Goal: Task Accomplishment & Management: Manage account settings

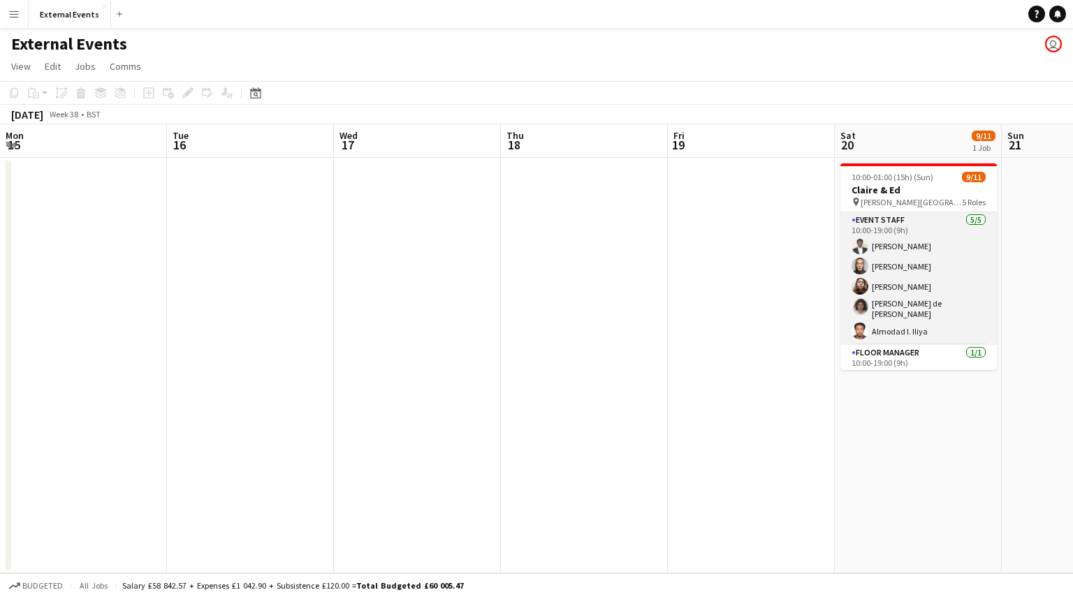
scroll to position [0, 481]
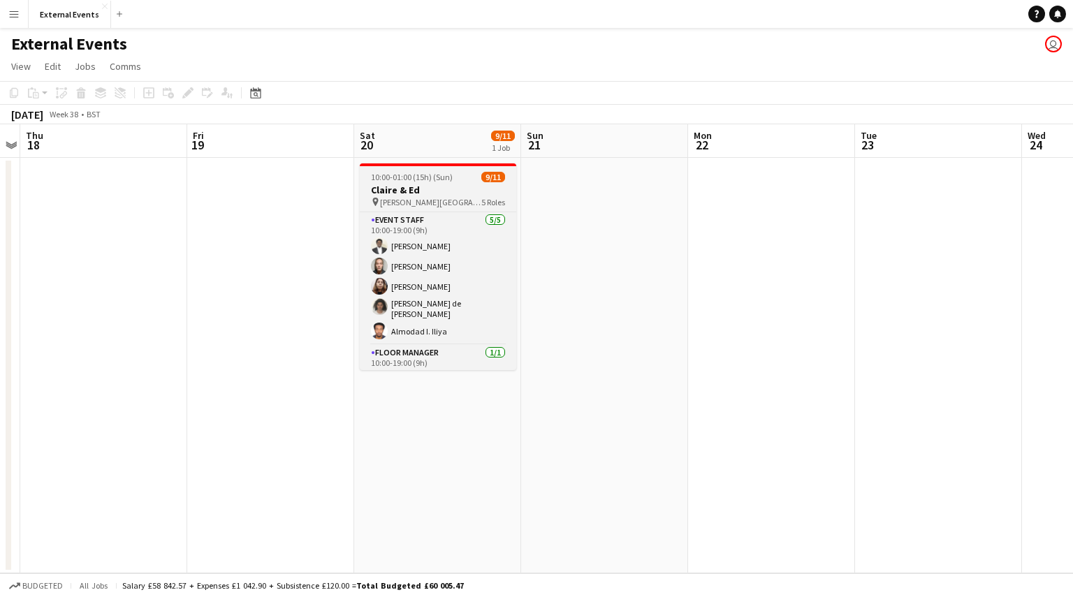
click at [426, 168] on app-job-card "10:00-01:00 (15h) (Sun) 9/11 Claire & Ed pin Brockwell Hall 5 Roles Event staff…" at bounding box center [438, 267] width 157 height 207
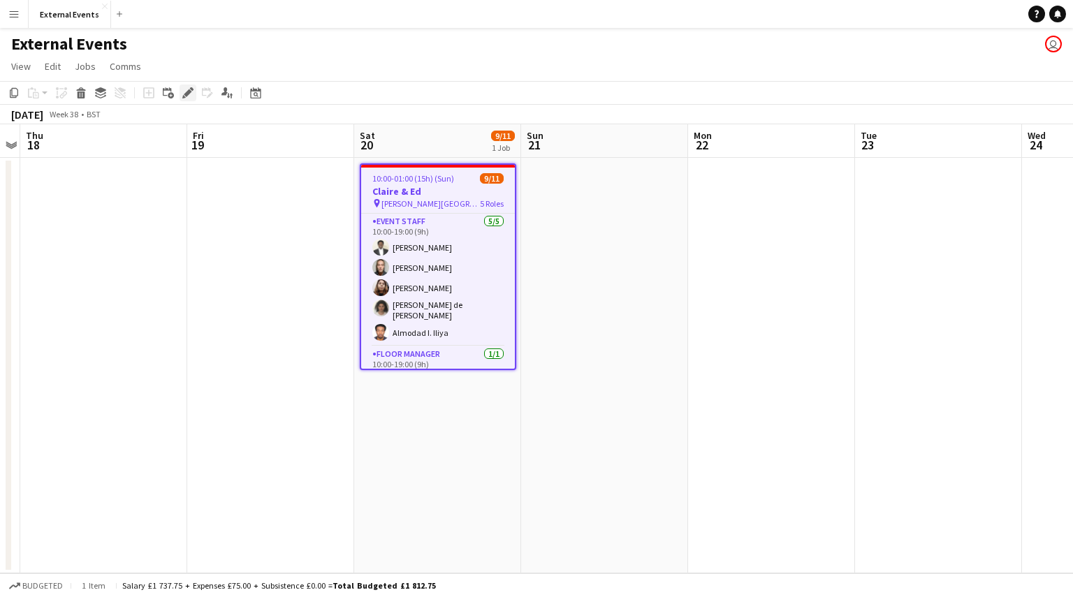
click at [183, 90] on icon "Edit" at bounding box center [187, 92] width 11 height 11
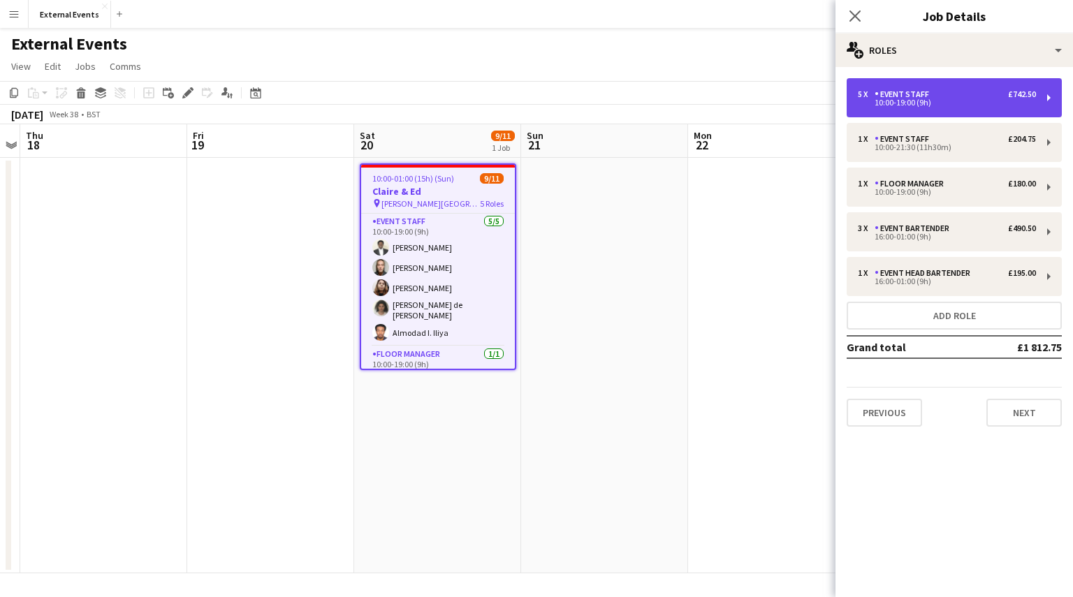
click at [999, 103] on div "10:00-19:00 (9h)" at bounding box center [947, 102] width 178 height 7
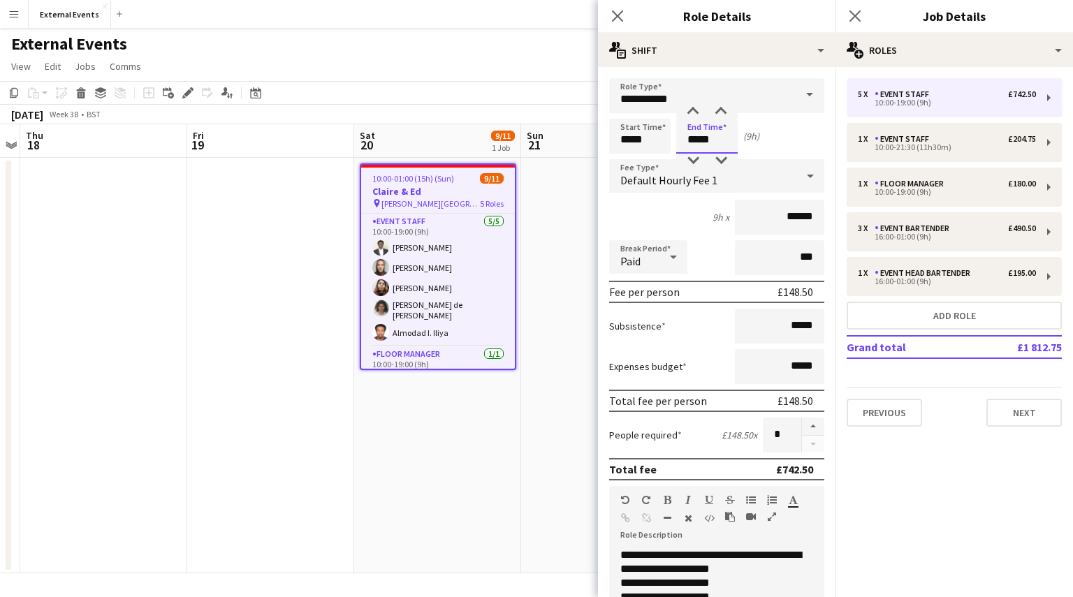
click at [721, 133] on input "*****" at bounding box center [706, 136] width 61 height 35
click at [723, 108] on div at bounding box center [721, 112] width 28 height 14
type input "*****"
click at [723, 108] on div at bounding box center [721, 112] width 28 height 14
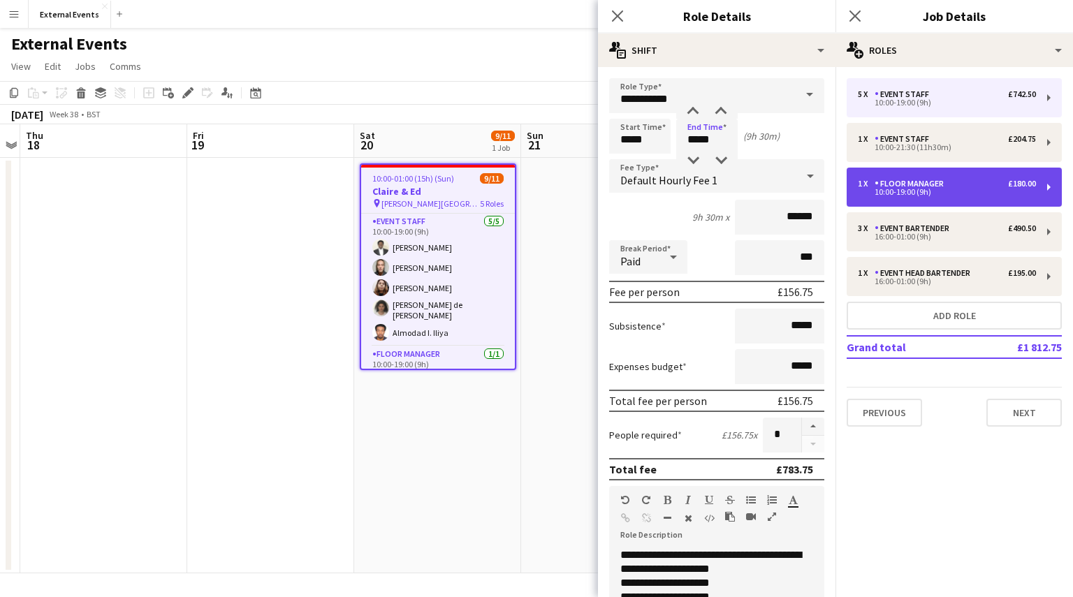
click at [964, 189] on div "10:00-19:00 (9h)" at bounding box center [947, 192] width 178 height 7
type input "**********"
type input "*****"
type input "******"
type input "*"
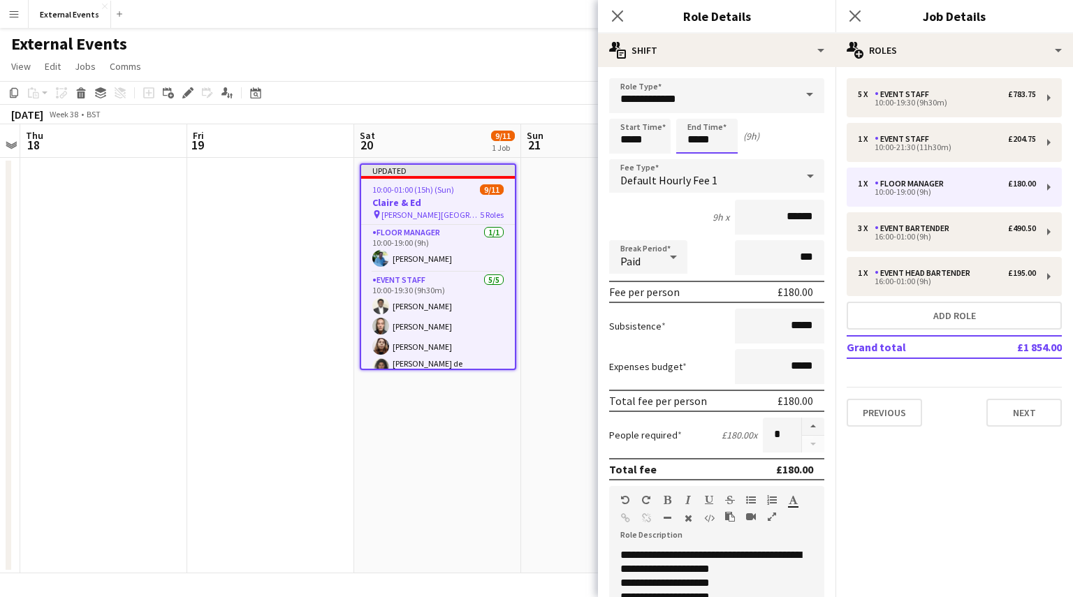
click at [724, 129] on input "*****" at bounding box center [706, 136] width 61 height 35
click at [718, 107] on div at bounding box center [721, 112] width 28 height 14
type input "*****"
click at [718, 107] on div at bounding box center [721, 112] width 28 height 14
click at [950, 488] on mat-expansion-panel "pencil3 General details 5 x Event staff £783.75 10:00-19:30 (9h30m) 1 x Event s…" at bounding box center [955, 332] width 238 height 530
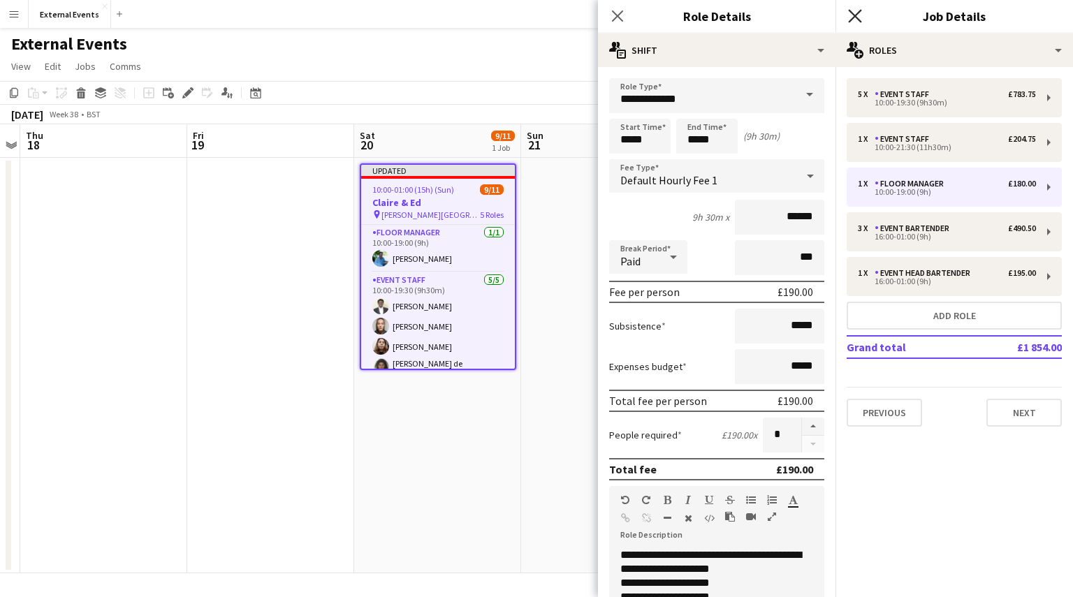
click at [850, 15] on icon "Close pop-in" at bounding box center [854, 15] width 13 height 13
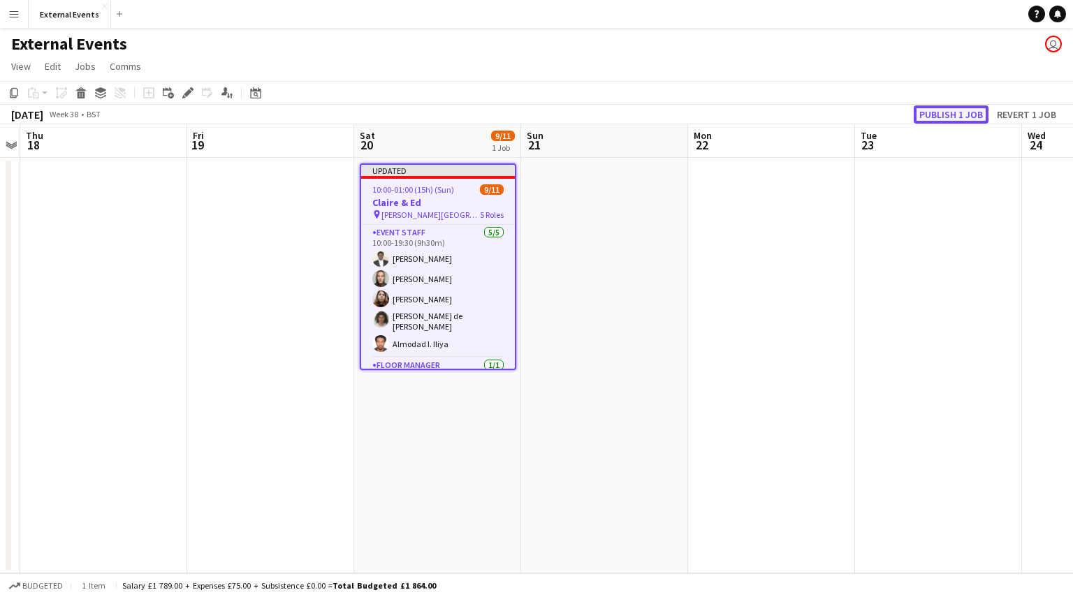
click at [955, 115] on button "Publish 1 job" at bounding box center [951, 115] width 75 height 18
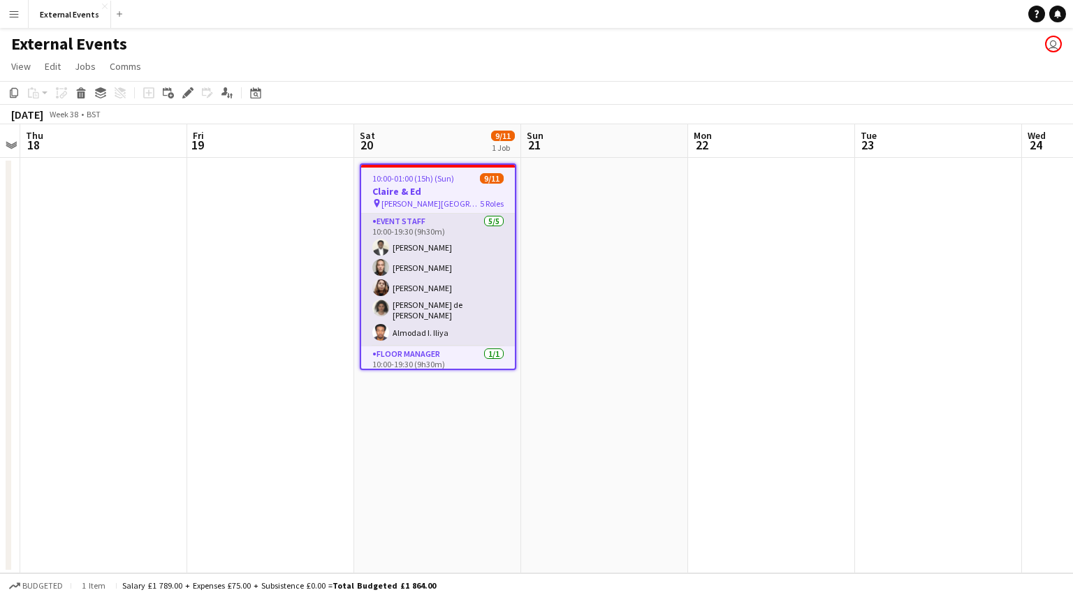
scroll to position [208, 0]
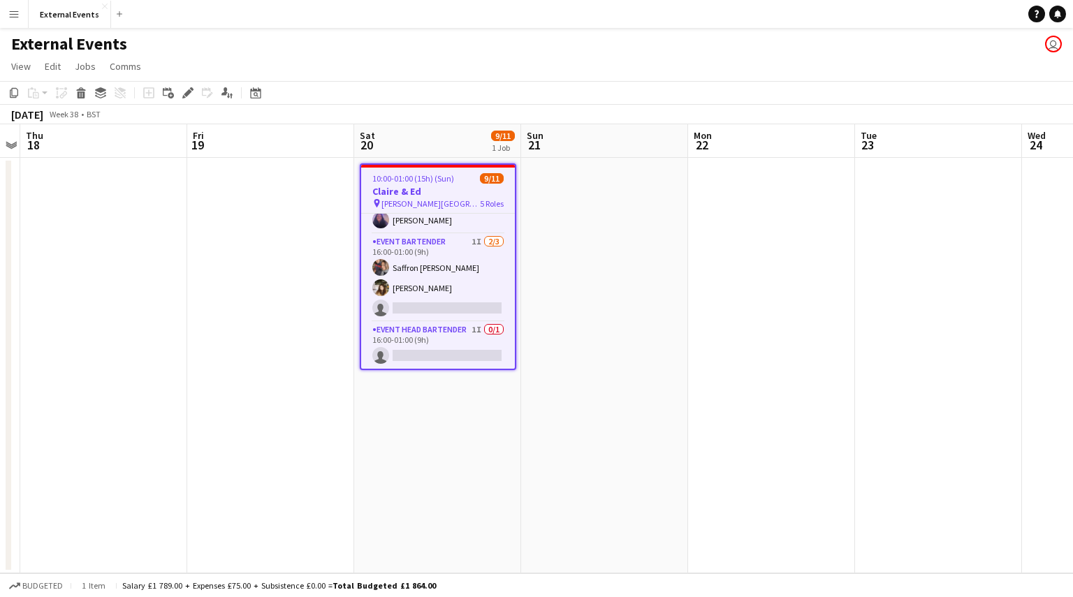
click at [451, 284] on app-card-role "Event bartender 1I 2/3 16:00-01:00 (9h) Saffron Carpenter Danae Gionleka single…" at bounding box center [438, 278] width 154 height 88
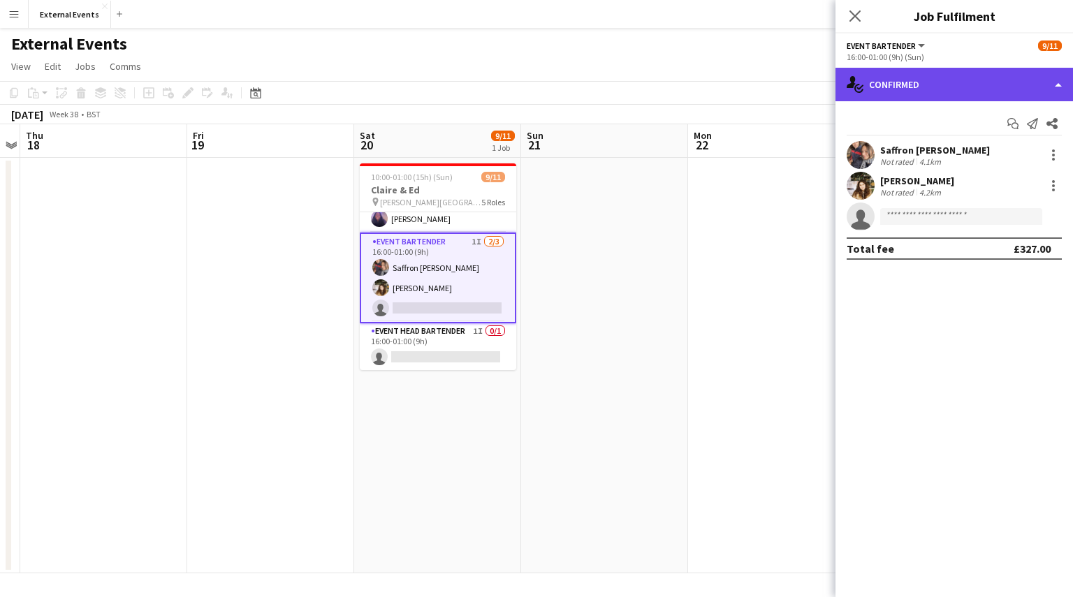
click at [991, 92] on div "single-neutral-actions-check-2 Confirmed" at bounding box center [955, 85] width 238 height 34
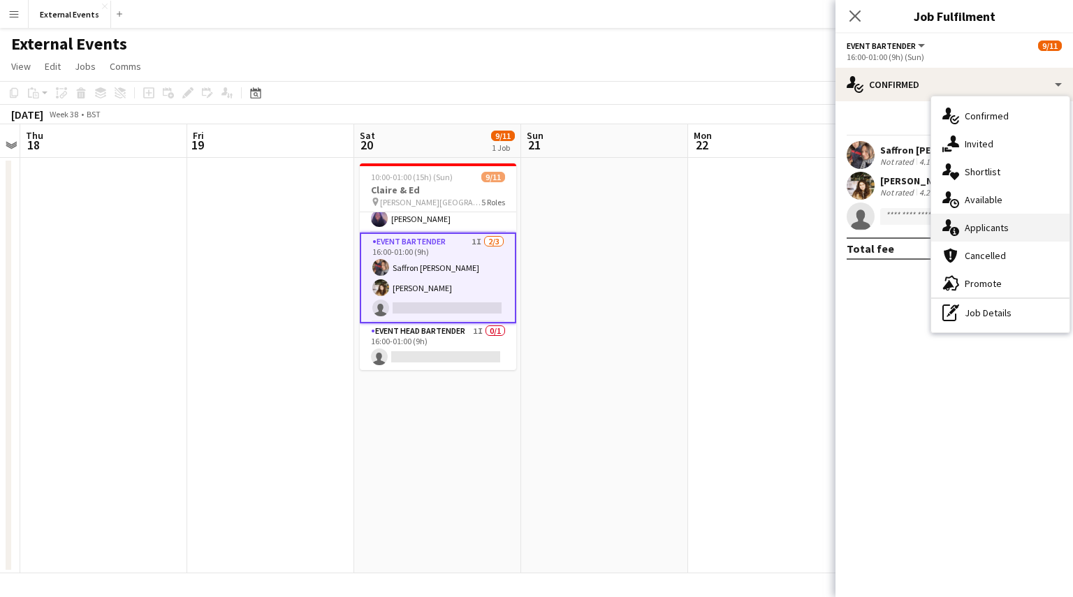
click at [996, 227] on div "single-neutral-actions-information Applicants" at bounding box center [1000, 228] width 138 height 28
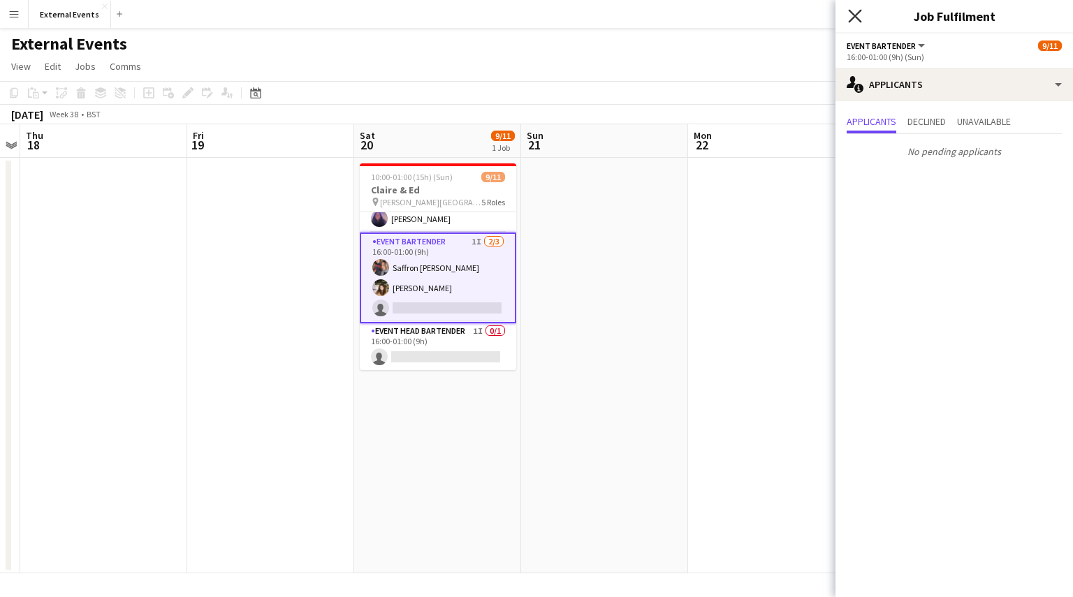
click at [858, 12] on icon at bounding box center [854, 15] width 13 height 13
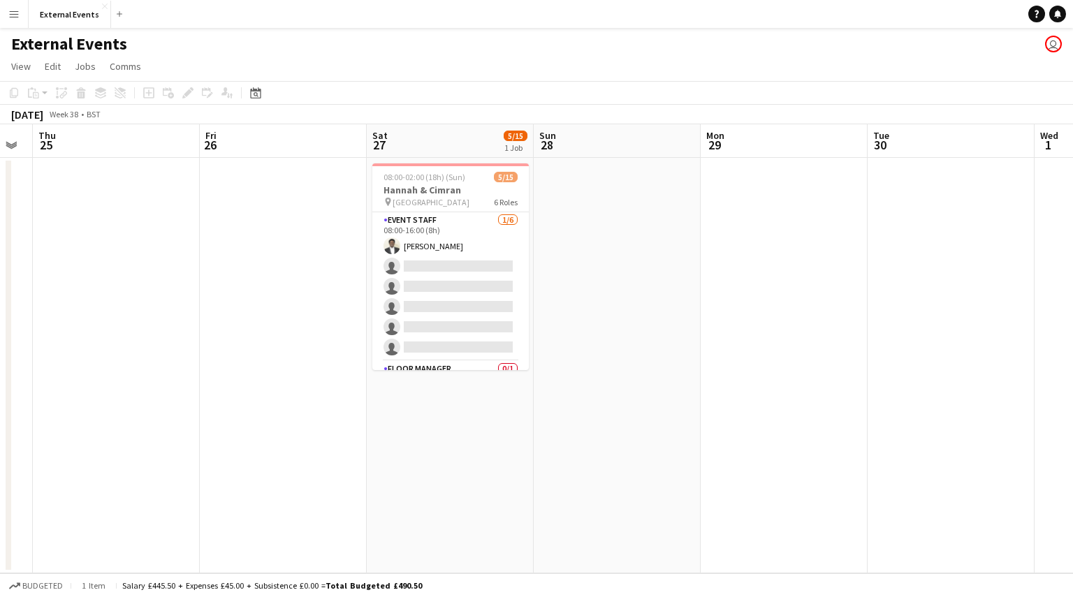
scroll to position [0, 470]
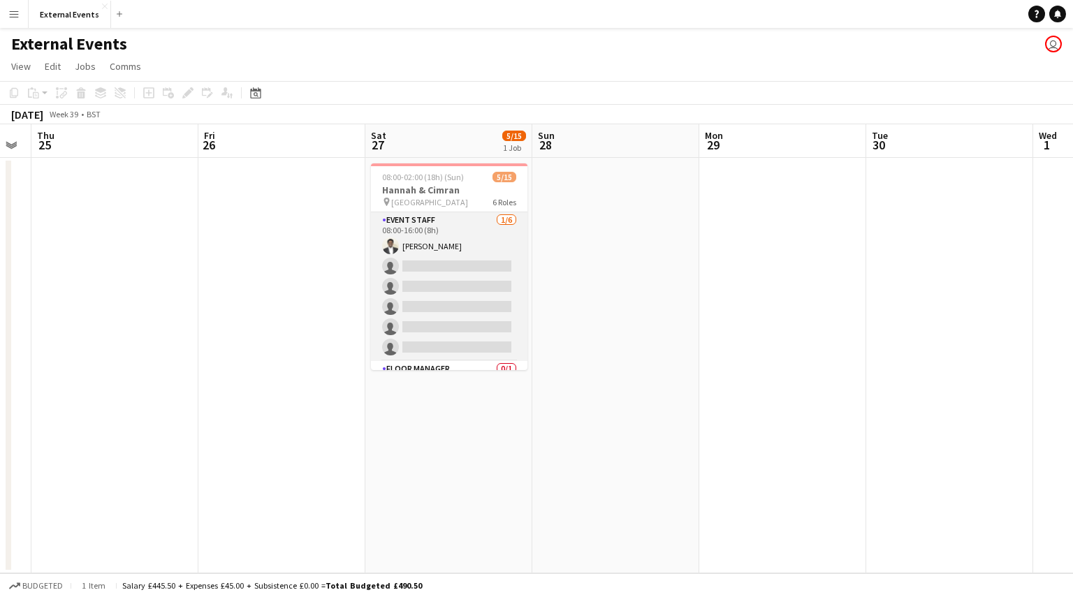
click at [435, 273] on app-card-role "Event staff 1/6 08:00-16:00 (8h) Joshua Kuyoro single-neutral-actions single-ne…" at bounding box center [449, 286] width 157 height 149
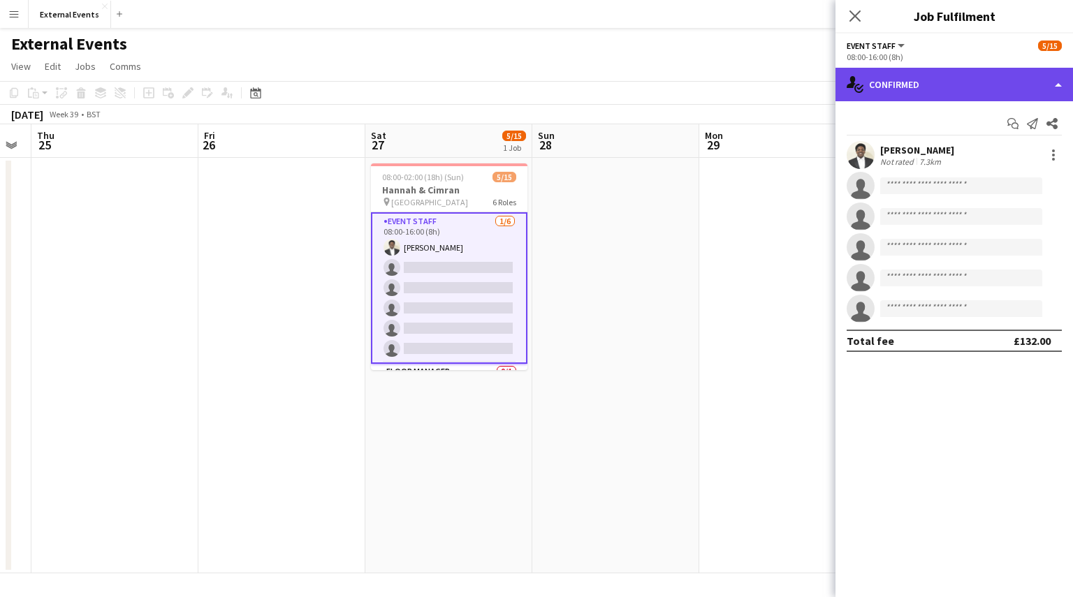
click at [915, 83] on div "single-neutral-actions-check-2 Confirmed" at bounding box center [955, 85] width 238 height 34
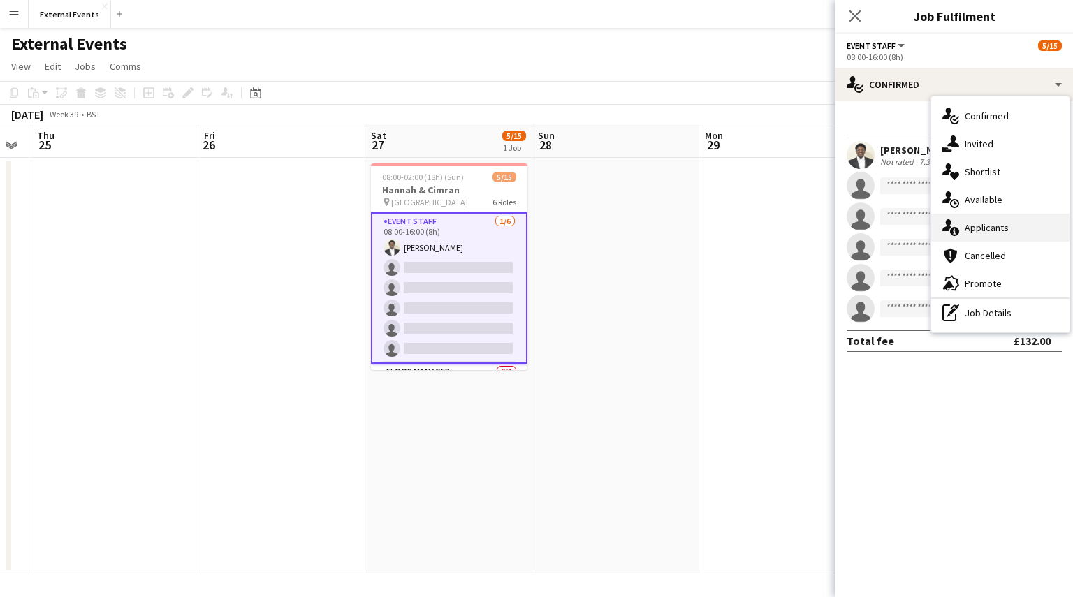
click at [1010, 216] on div "single-neutral-actions-information Applicants" at bounding box center [1000, 228] width 138 height 28
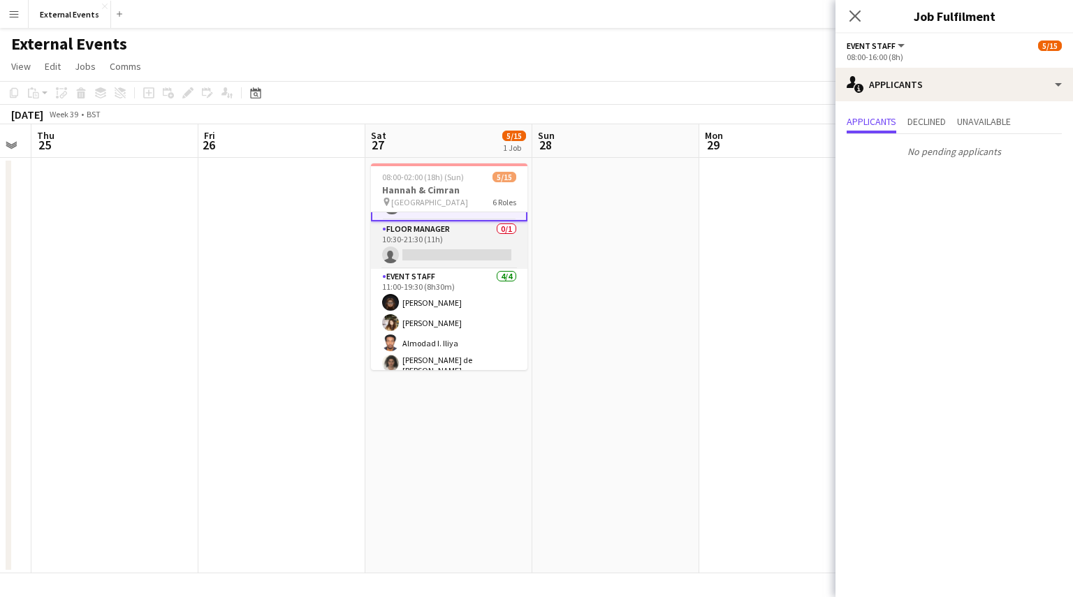
click at [453, 249] on app-card-role "Floor manager 0/1 10:30-21:30 (11h) single-neutral-actions" at bounding box center [449, 246] width 157 height 48
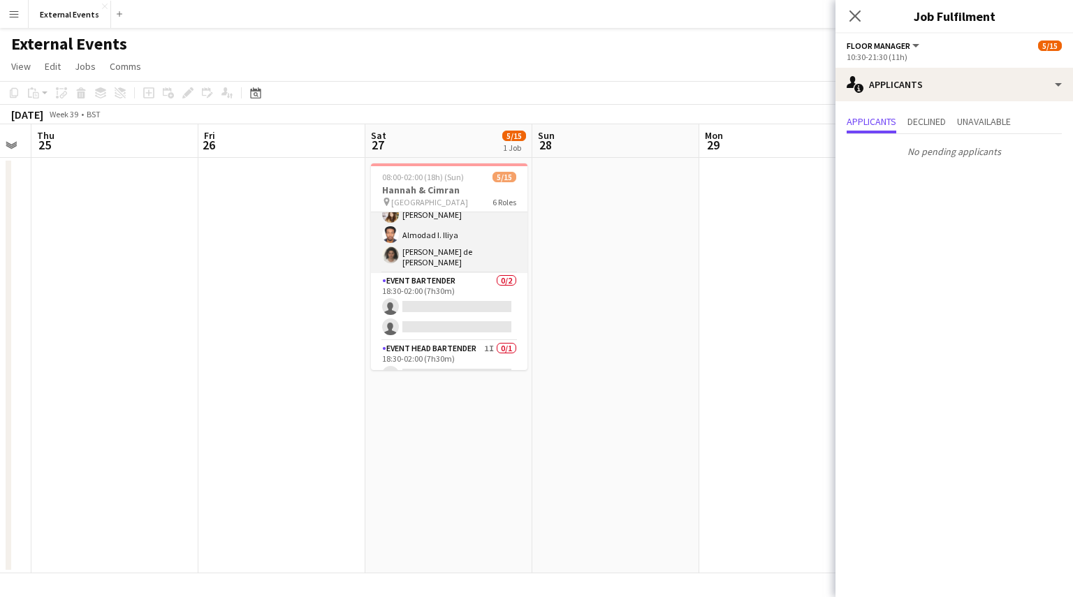
scroll to position [251, 0]
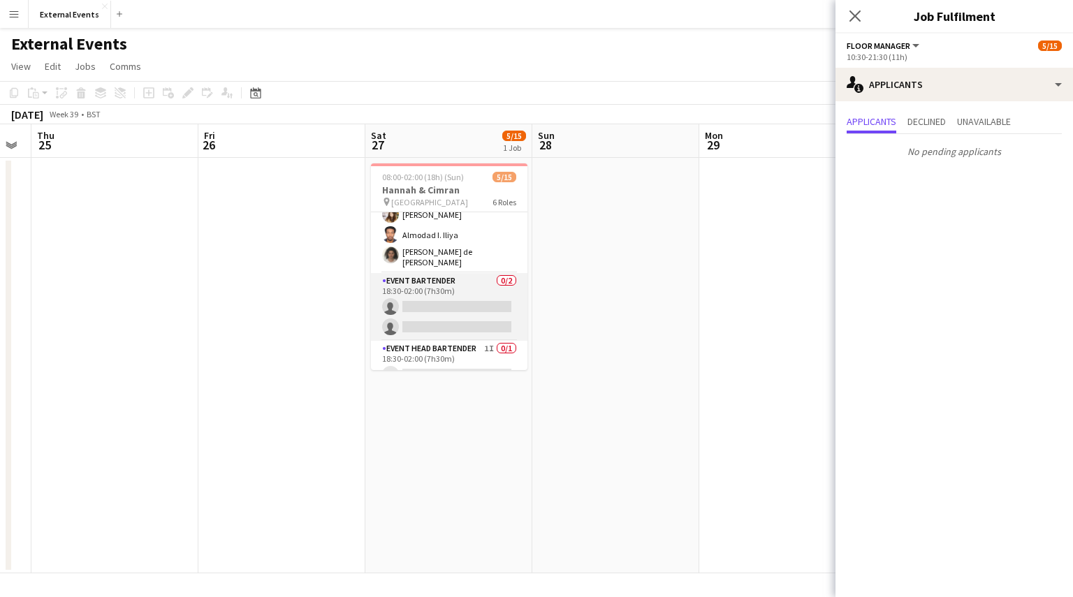
click at [461, 305] on app-card-role "Event bartender 0/2 18:30-02:00 (7h30m) single-neutral-actions single-neutral-a…" at bounding box center [449, 307] width 157 height 68
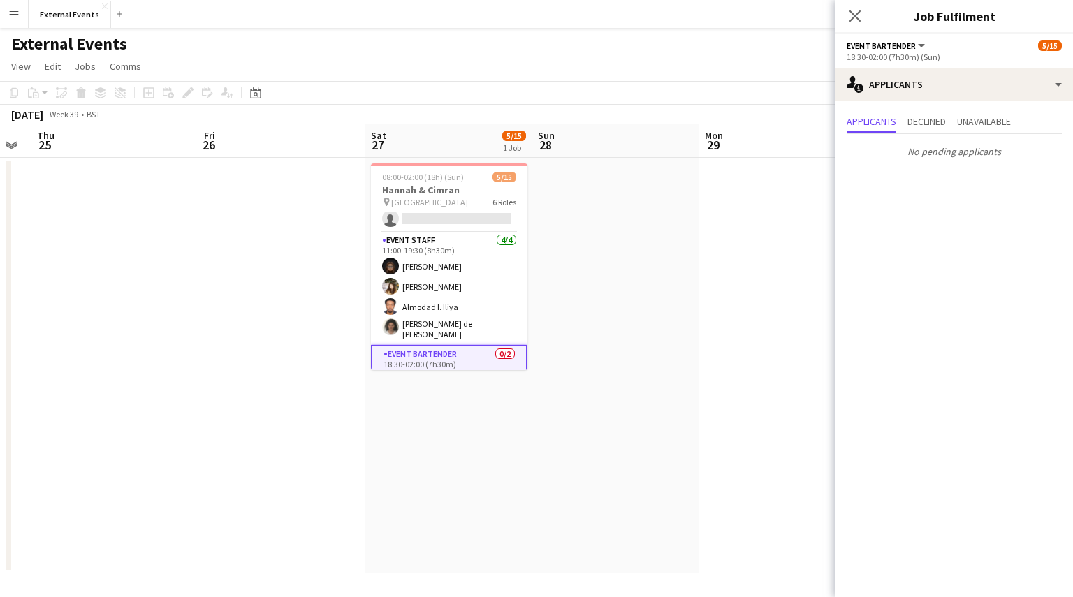
scroll to position [175, 0]
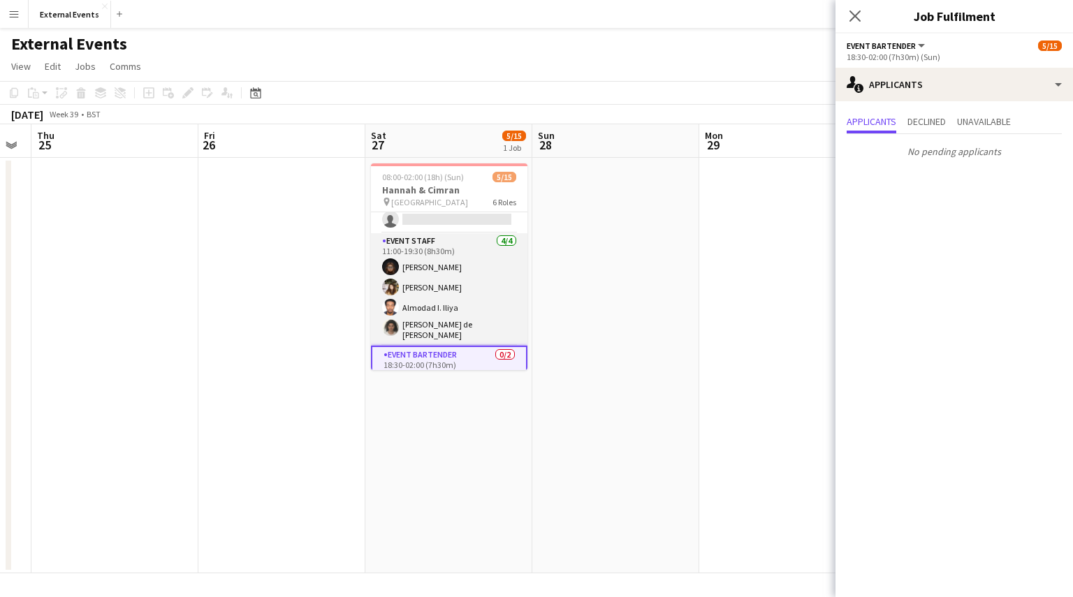
click at [495, 284] on app-card-role "Event staff 4/4 11:00-19:30 (8h30m) Esther Olusanya Danae Gionleka Almodad I. I…" at bounding box center [449, 289] width 157 height 113
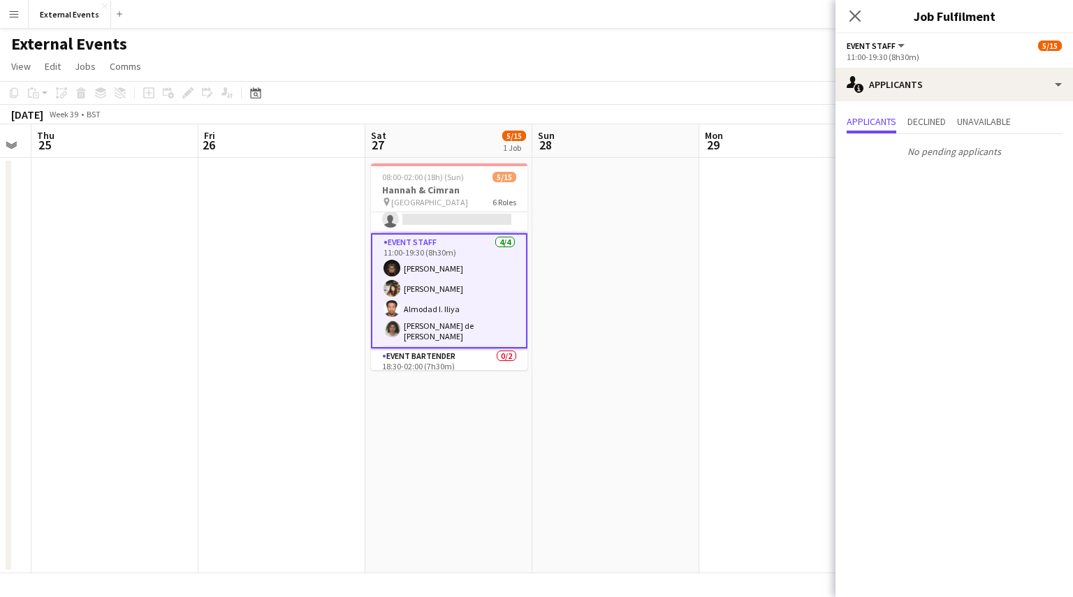
scroll to position [316, 0]
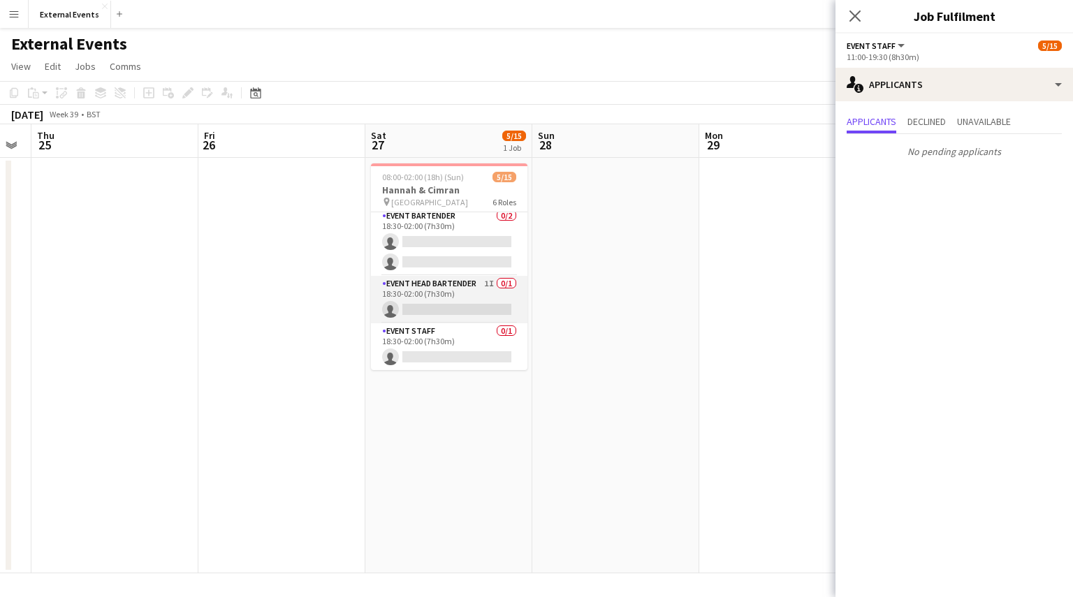
click at [468, 293] on app-card-role "Event head Bartender 1I 0/1 18:30-02:00 (7h30m) single-neutral-actions" at bounding box center [449, 300] width 157 height 48
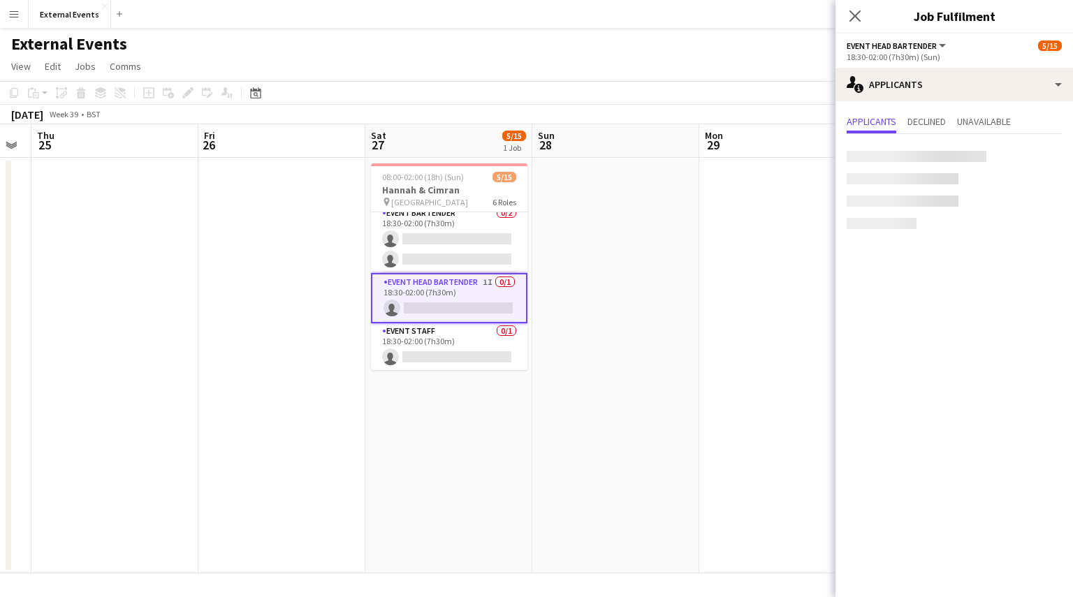
scroll to position [313, 0]
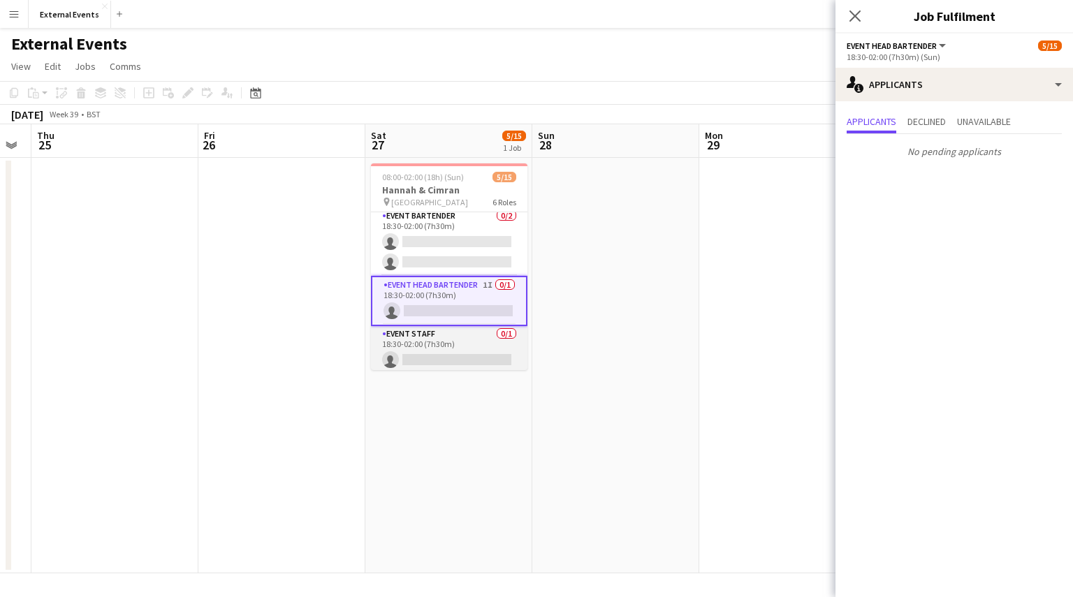
click at [465, 344] on app-card-role "Event staff 0/1 18:30-02:00 (7h30m) single-neutral-actions" at bounding box center [449, 350] width 157 height 48
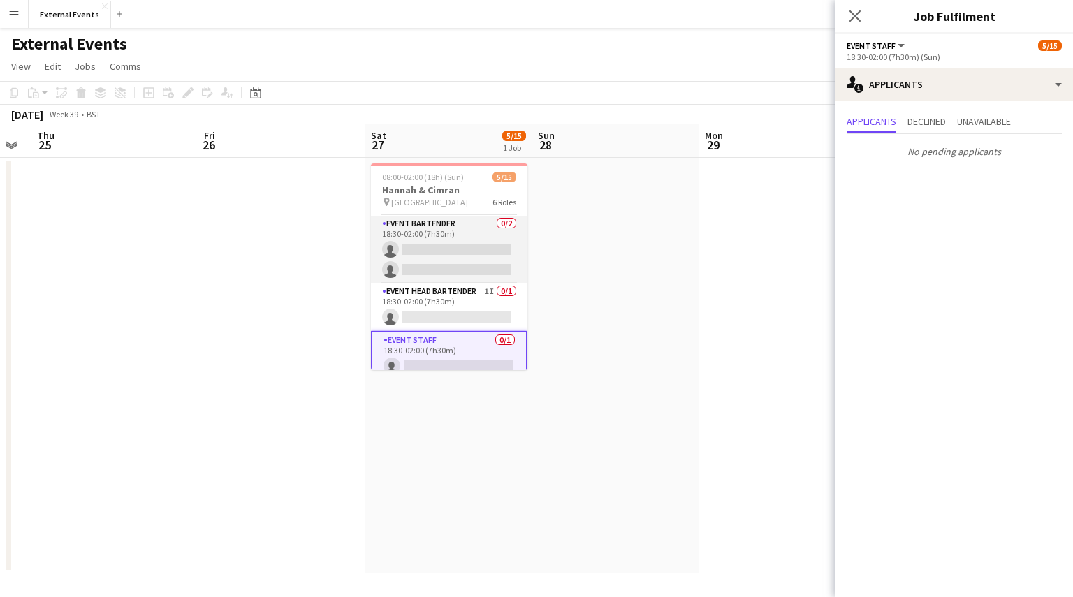
scroll to position [316, 0]
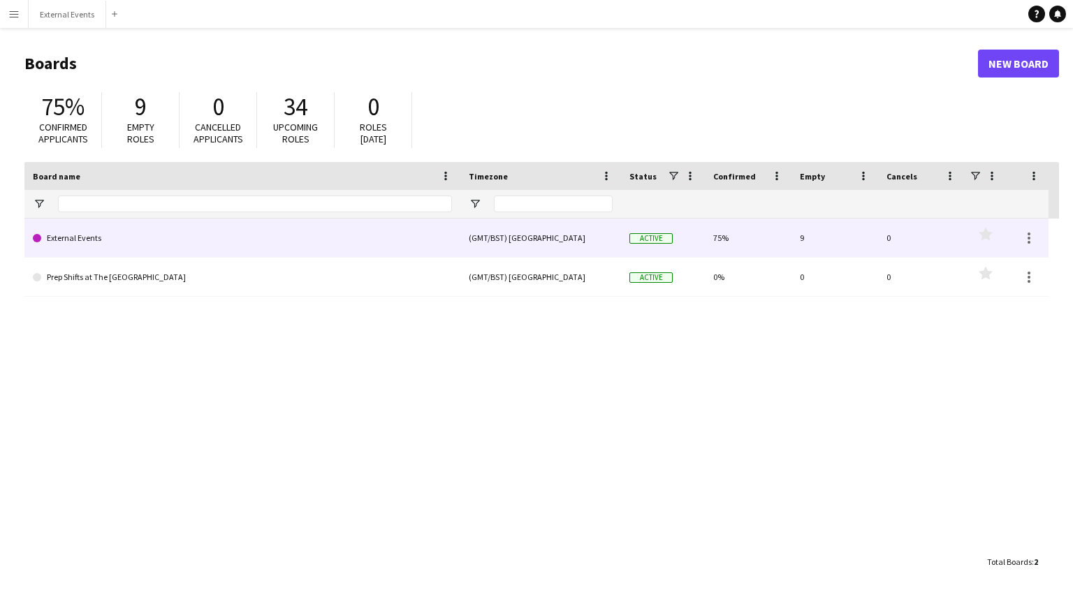
click at [237, 242] on link "External Events" at bounding box center [242, 238] width 419 height 39
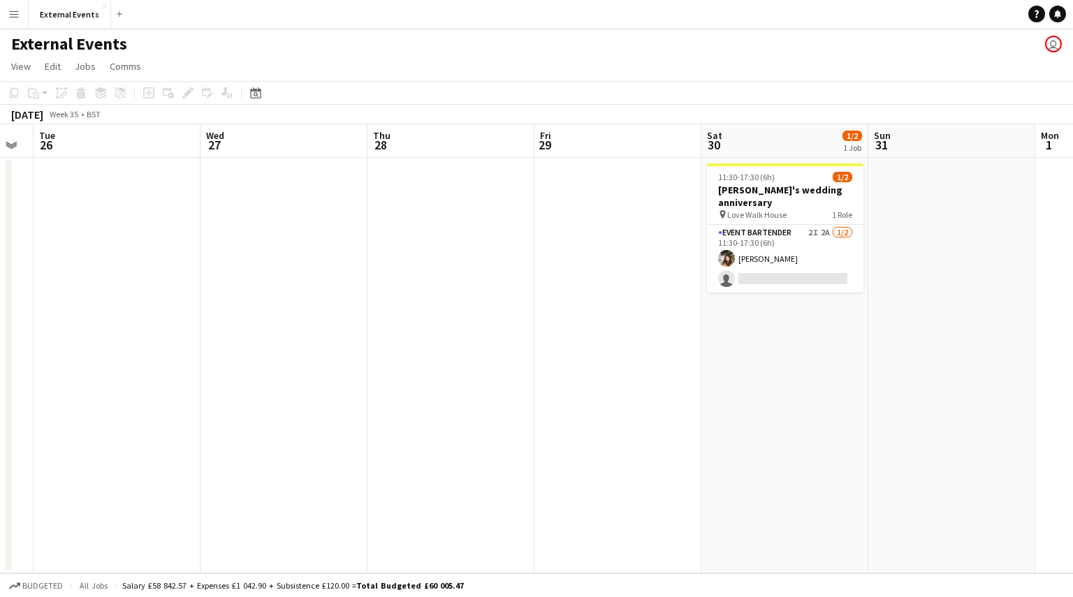
scroll to position [0, 388]
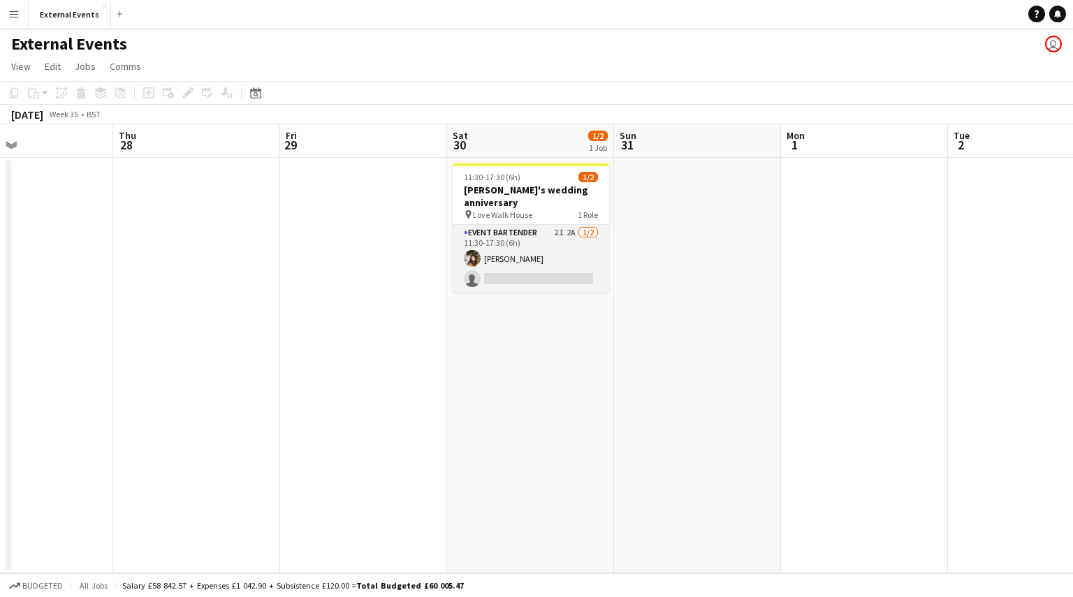
click at [519, 254] on app-card-role "Event bartender 2I 2A [DATE] 11:30-17:30 (6h) [PERSON_NAME] single-neutral-acti…" at bounding box center [531, 259] width 157 height 68
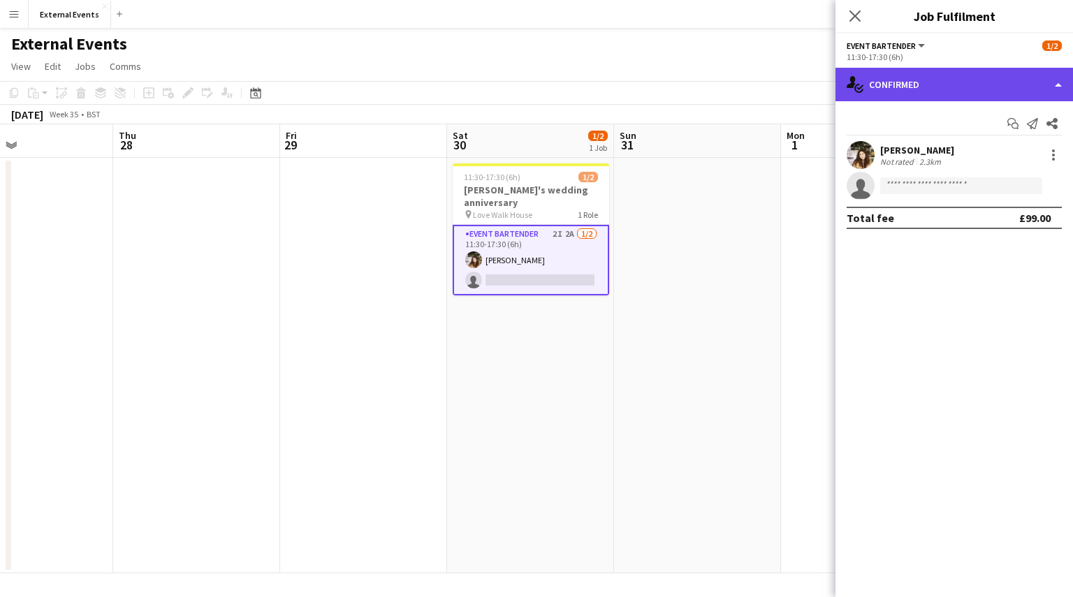
click at [1024, 75] on div "single-neutral-actions-check-2 Confirmed" at bounding box center [955, 85] width 238 height 34
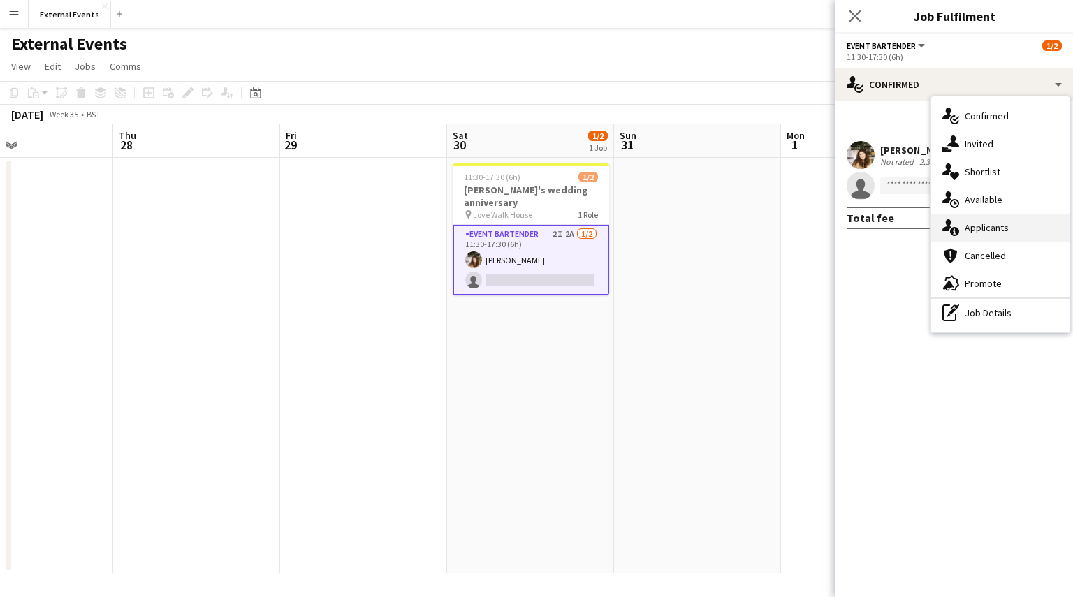
click at [1020, 224] on div "single-neutral-actions-information Applicants" at bounding box center [1000, 228] width 138 height 28
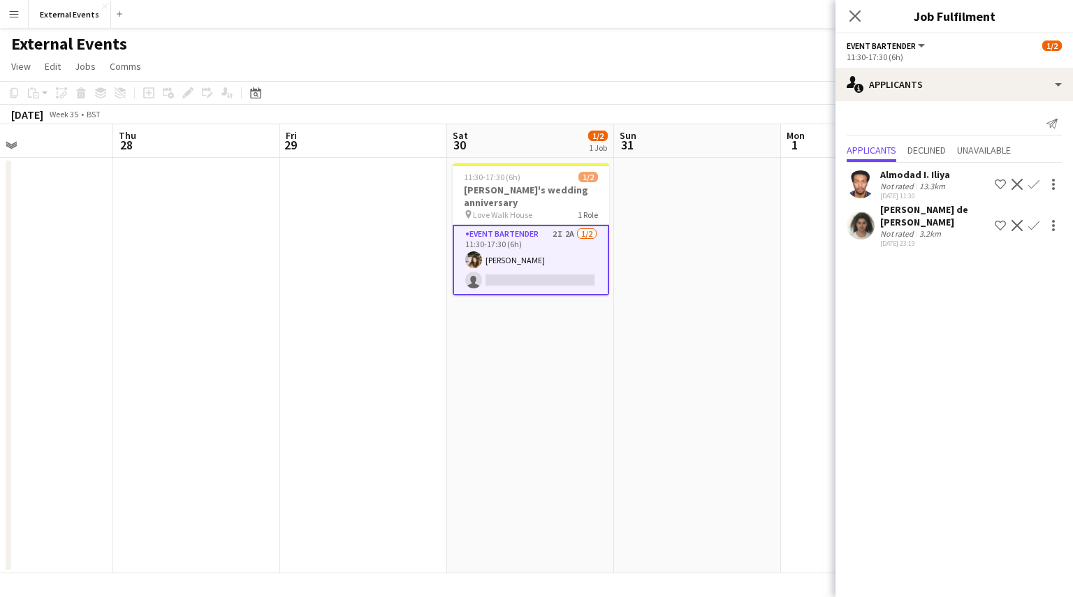
click at [1033, 186] on app-icon "Confirm" at bounding box center [1034, 184] width 11 height 11
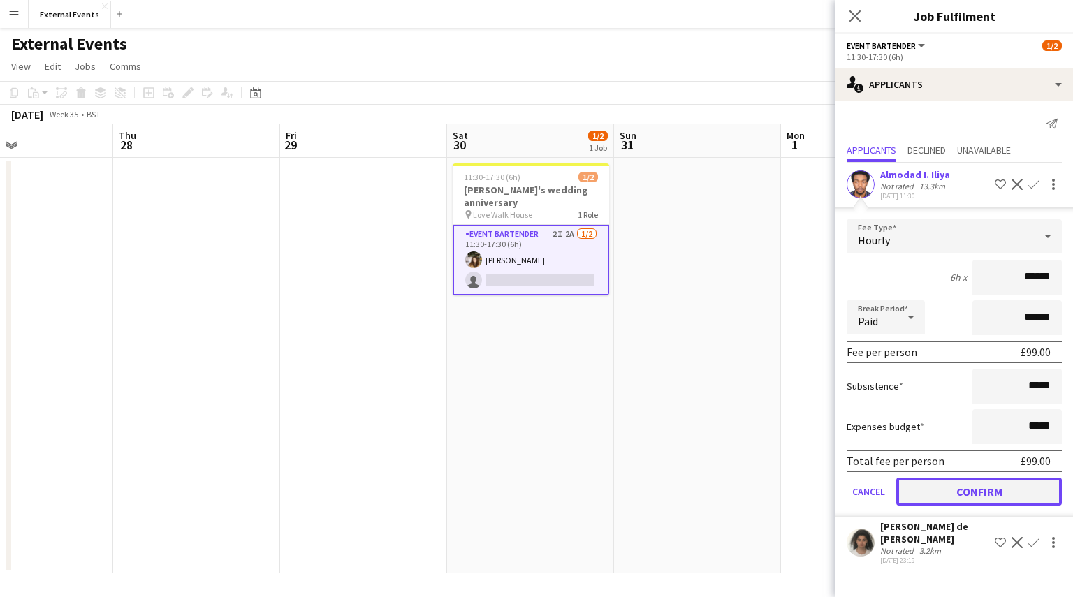
click at [964, 490] on button "Confirm" at bounding box center [980, 492] width 166 height 28
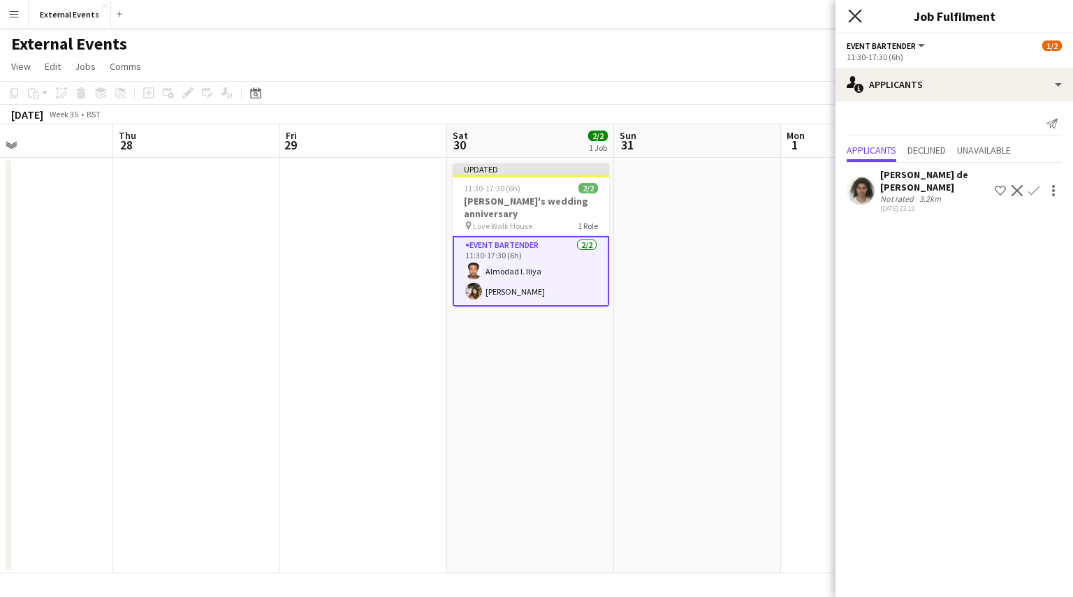
click at [851, 15] on icon "Close pop-in" at bounding box center [854, 15] width 13 height 13
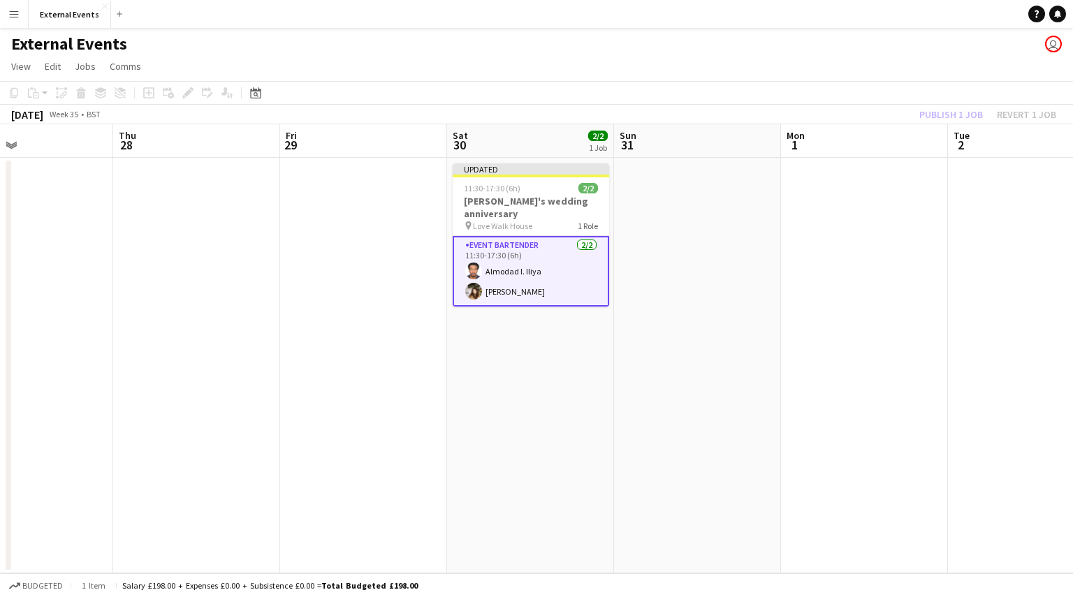
click at [960, 111] on div "Publish 1 job Revert 1 job" at bounding box center [988, 115] width 170 height 18
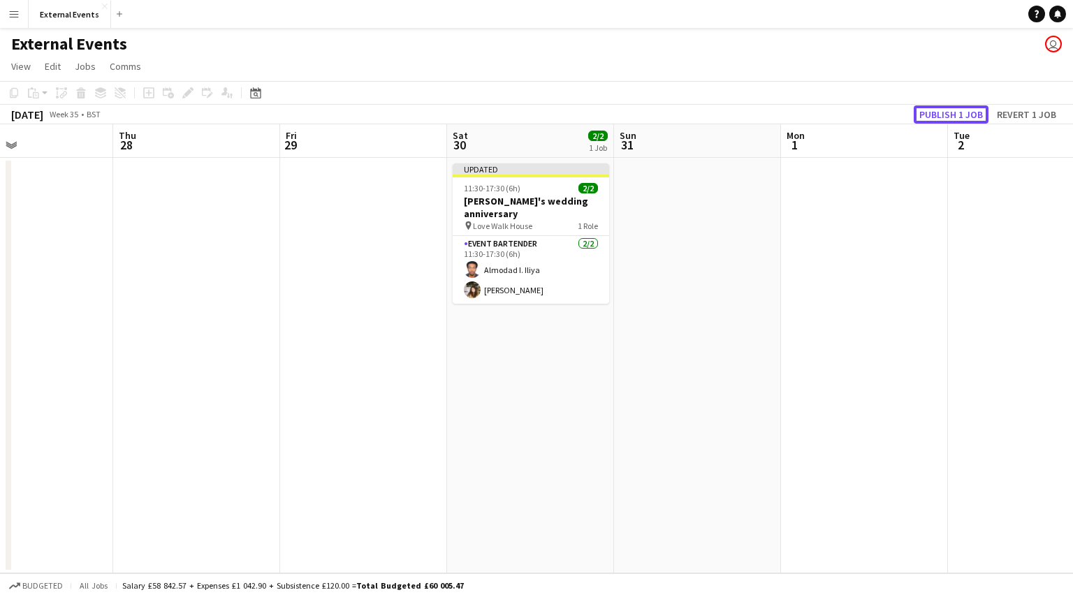
click at [960, 111] on button "Publish 1 job" at bounding box center [951, 115] width 75 height 18
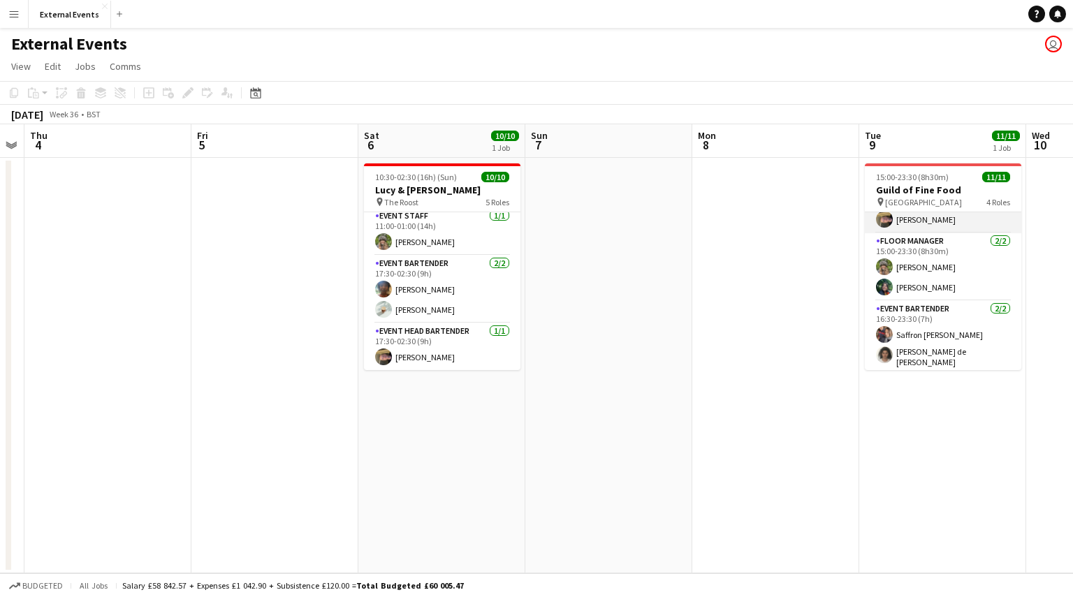
scroll to position [0, 0]
